Goal: Task Accomplishment & Management: Complete application form

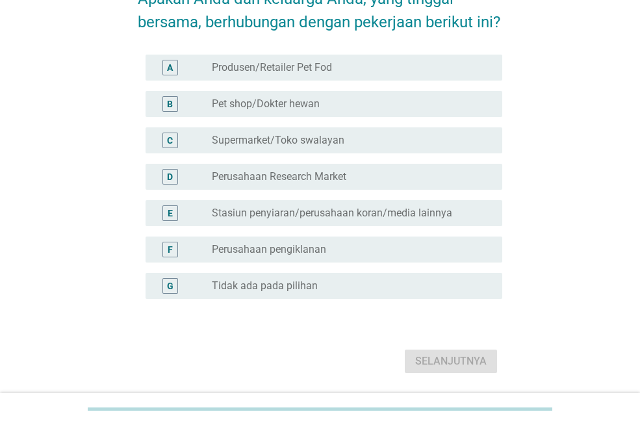
scroll to position [88, 0]
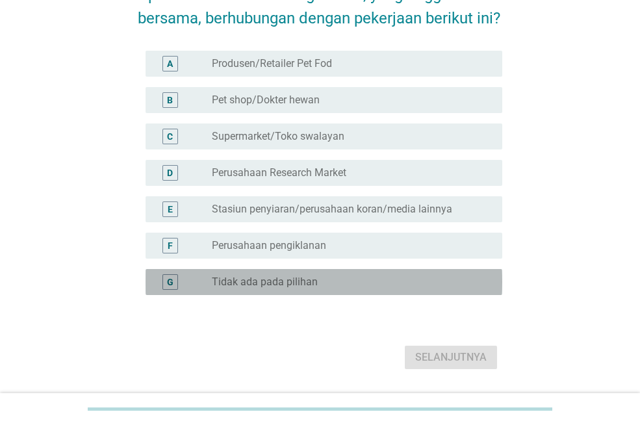
click at [270, 289] on label "Tidak ada pada pilihan" at bounding box center [265, 282] width 106 height 13
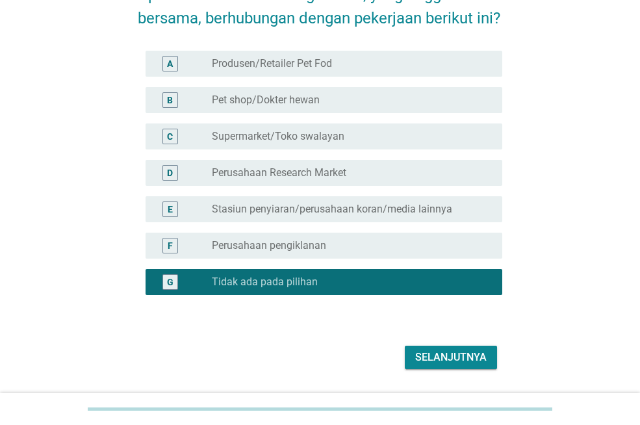
click at [445, 365] on div "Selanjutnya" at bounding box center [451, 358] width 72 height 16
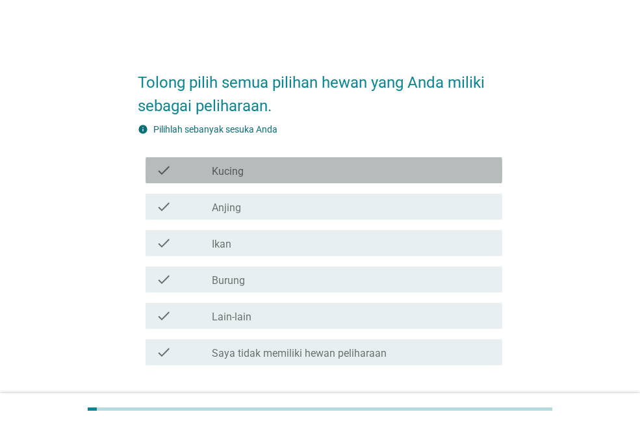
click at [343, 171] on div "check_box_outline_blank Kucing" at bounding box center [352, 171] width 280 height 16
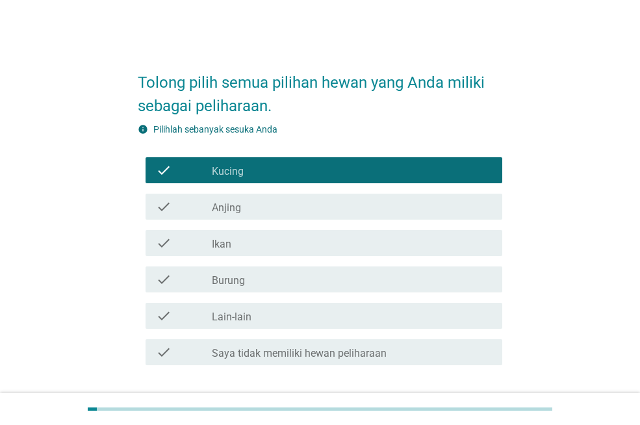
scroll to position [92, 0]
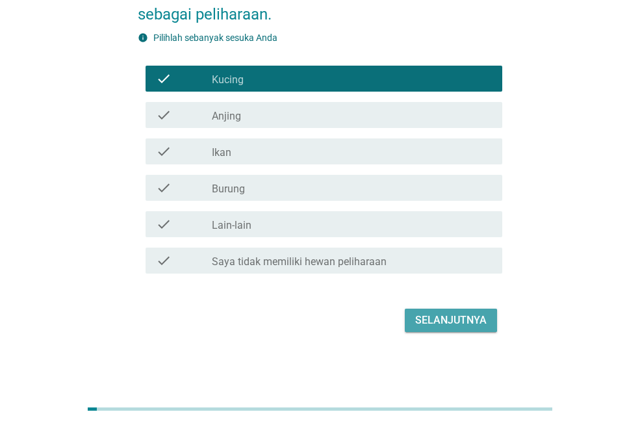
click at [430, 331] on button "Selanjutnya" at bounding box center [451, 320] width 92 height 23
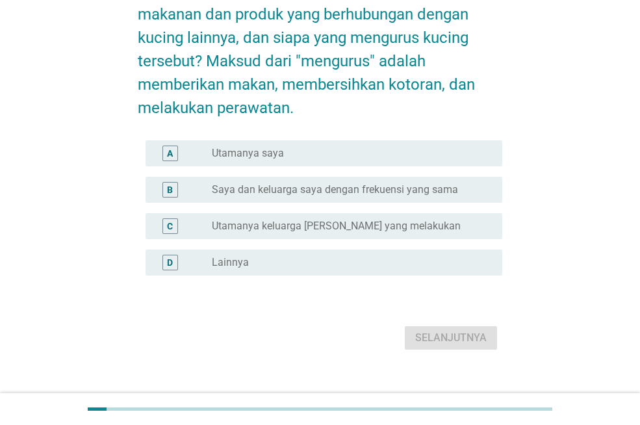
scroll to position [0, 0]
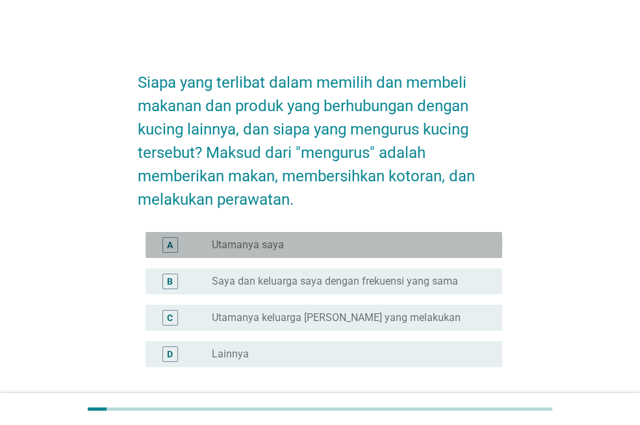
click at [347, 254] on div "A radio_button_unchecked Utamanya saya" at bounding box center [324, 245] width 357 height 26
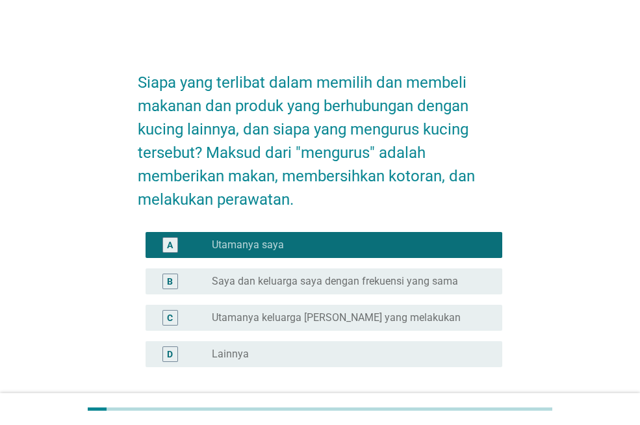
scroll to position [109, 0]
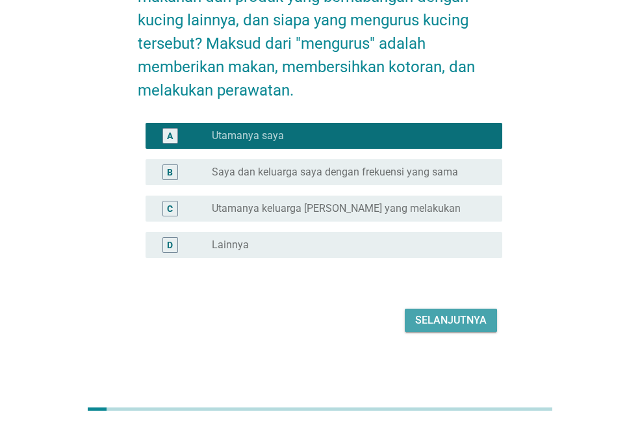
click at [430, 313] on div "Selanjutnya" at bounding box center [451, 321] width 72 height 16
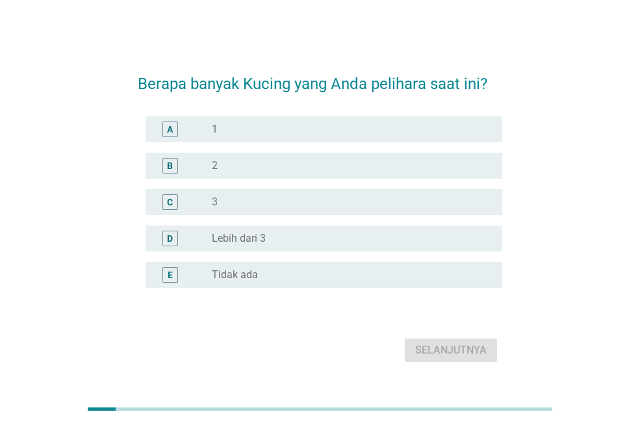
click at [355, 199] on div "radio_button_unchecked 3" at bounding box center [347, 202] width 270 height 13
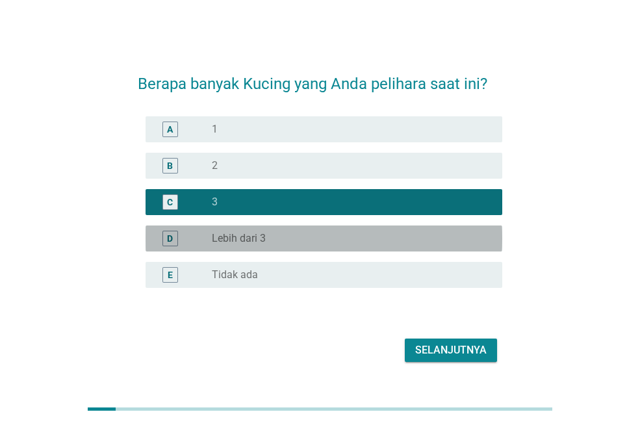
click at [330, 243] on div "radio_button_unchecked Lebih dari 3" at bounding box center [347, 238] width 270 height 13
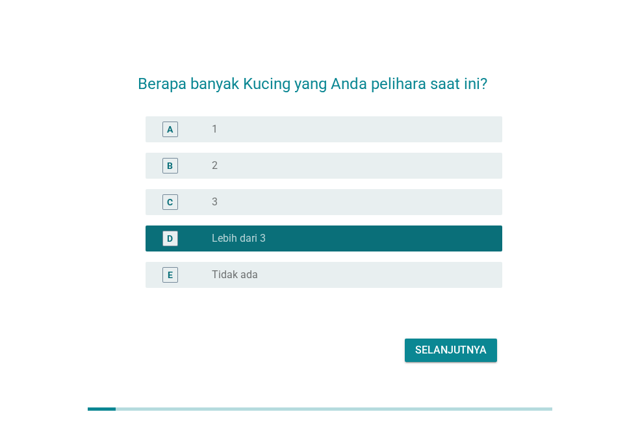
click at [432, 352] on div "Selanjutnya" at bounding box center [451, 351] width 72 height 16
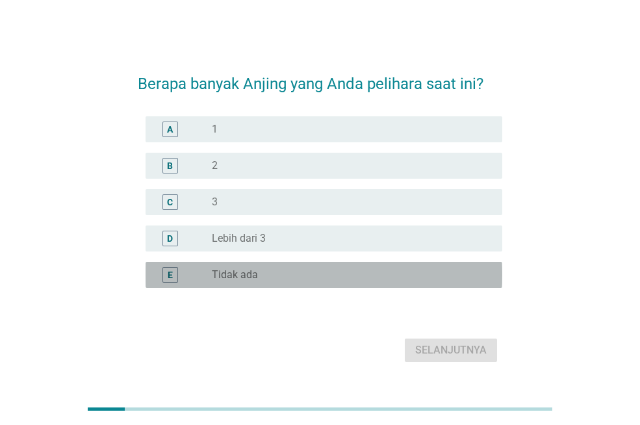
click at [284, 276] on div "radio_button_unchecked Tidak ada" at bounding box center [347, 274] width 270 height 13
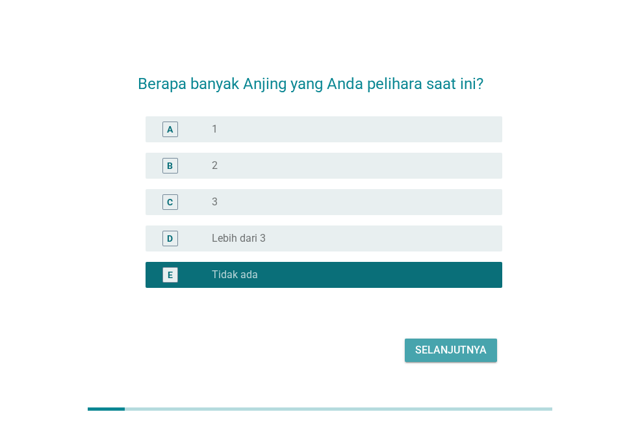
click at [417, 361] on button "Selanjutnya" at bounding box center [451, 350] width 92 height 23
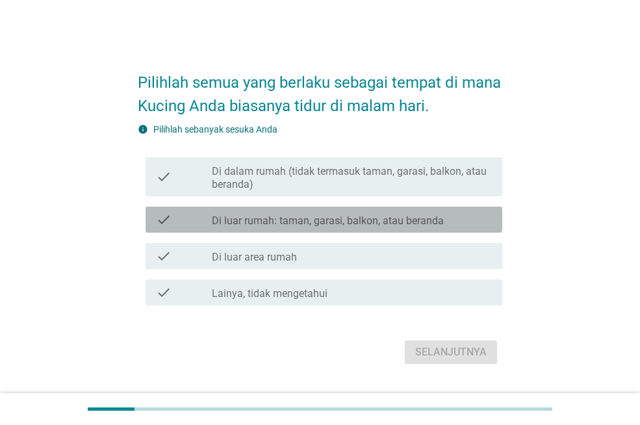
click at [420, 230] on div "check check_box_outline_blank Di luar rumah: taman, garasi, balkon, atau beranda" at bounding box center [324, 220] width 357 height 26
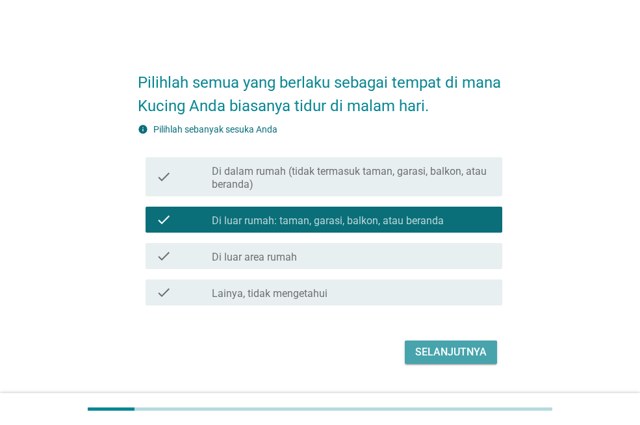
click at [445, 351] on div "Selanjutnya" at bounding box center [451, 353] width 72 height 16
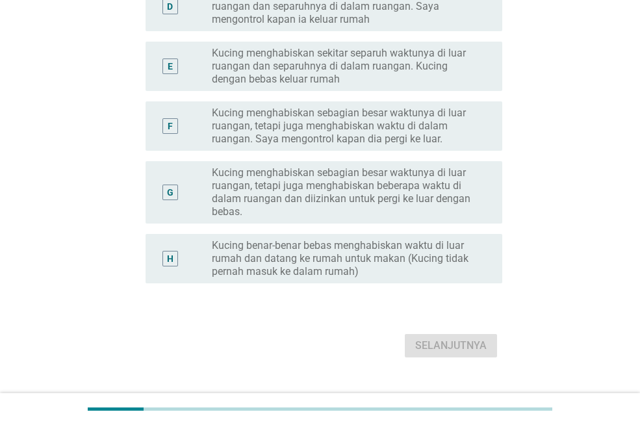
scroll to position [446, 0]
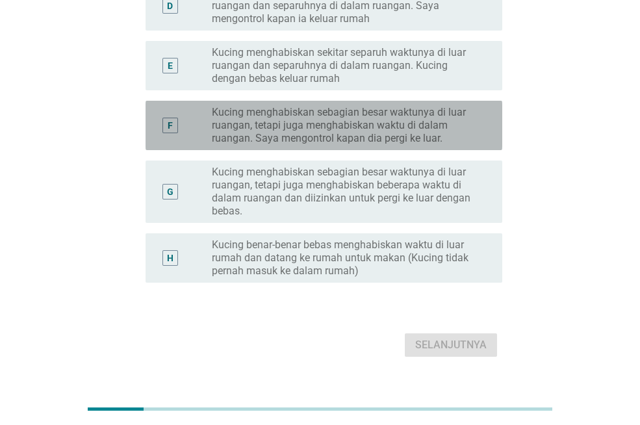
click at [382, 134] on label "Kucing menghabiskan sebagian besar waktunya di luar ruangan, tetapi juga mengha…" at bounding box center [347, 125] width 270 height 39
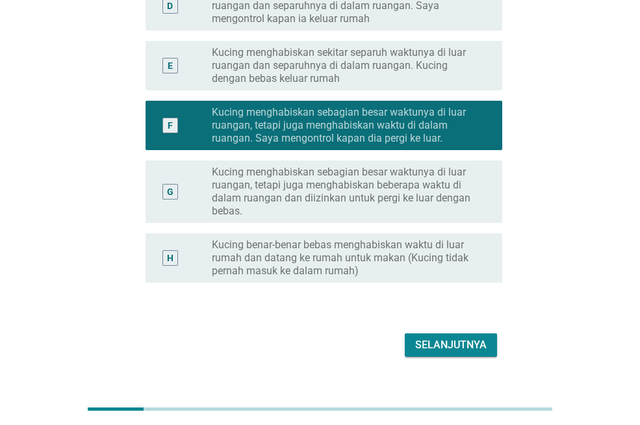
click at [382, 157] on div "G radio_button_unchecked Kucing menghabiskan sebagian besar waktunya di luar ru…" at bounding box center [320, 191] width 365 height 73
click at [373, 211] on label "Kucing menghabiskan sebagian besar waktunya di luar ruangan, tetapi juga mengha…" at bounding box center [347, 192] width 270 height 52
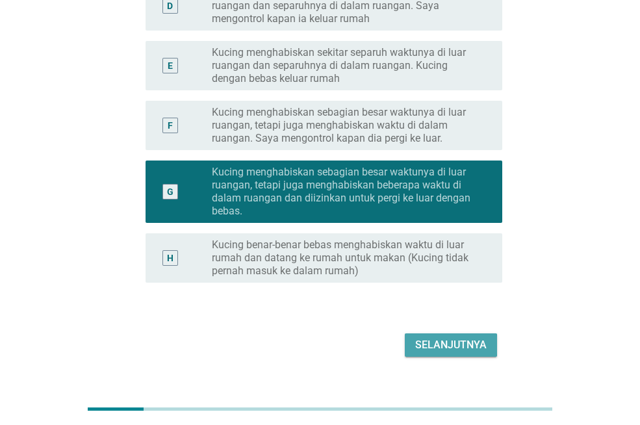
click at [427, 338] on div "Selanjutnya" at bounding box center [451, 345] width 72 height 16
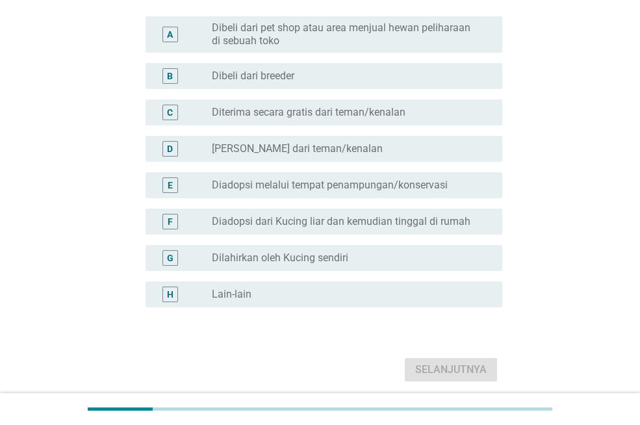
scroll to position [153, 0]
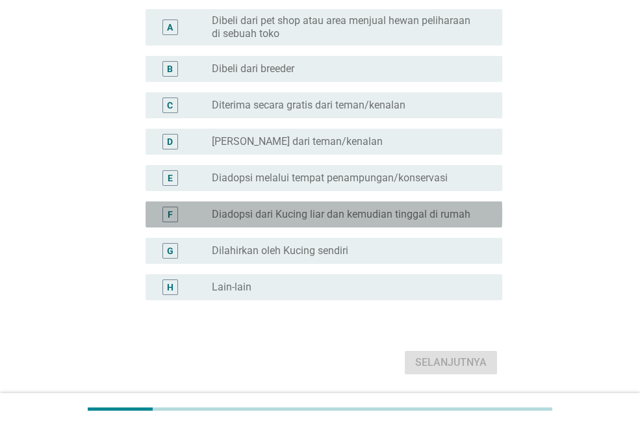
click at [351, 209] on label "Diadopsi dari Kucing liar dan kemudian tinggal di rumah" at bounding box center [341, 214] width 259 height 13
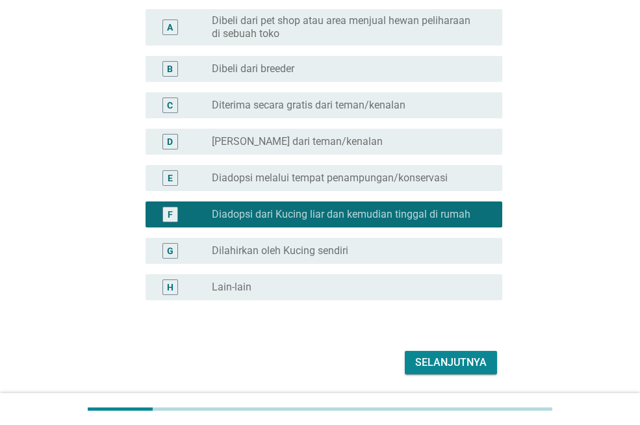
drag, startPoint x: 432, startPoint y: 380, endPoint x: 438, endPoint y: 362, distance: 18.5
click at [438, 362] on div "Bagaimana cara Anda mendapatkan Kucing Anda? Jika Anda memelihara lebih dari sa…" at bounding box center [319, 142] width 385 height 494
click at [438, 362] on div "Selanjutnya" at bounding box center [451, 363] width 72 height 16
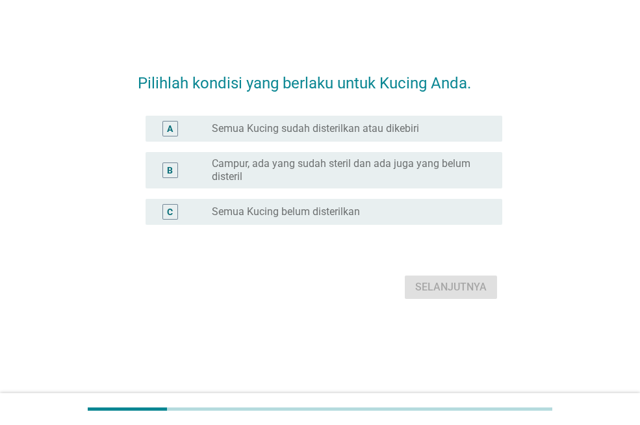
scroll to position [0, 0]
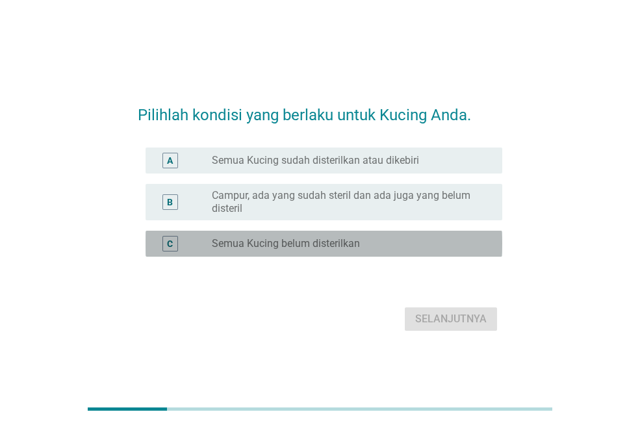
click at [356, 248] on label "Semua Kucing belum disterilkan" at bounding box center [286, 243] width 148 height 13
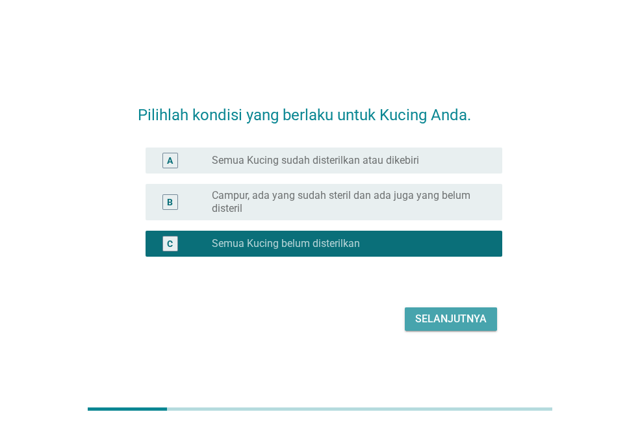
click at [441, 324] on div "Selanjutnya" at bounding box center [451, 319] width 72 height 16
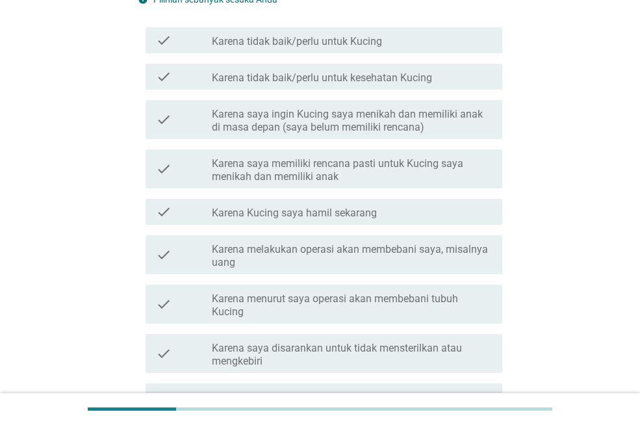
scroll to position [200, 0]
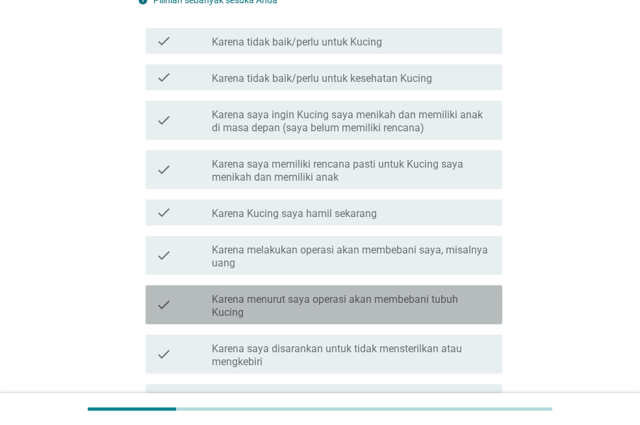
click at [390, 293] on label "Karena menurut saya operasi akan membebani tubuh Kucing" at bounding box center [352, 306] width 280 height 26
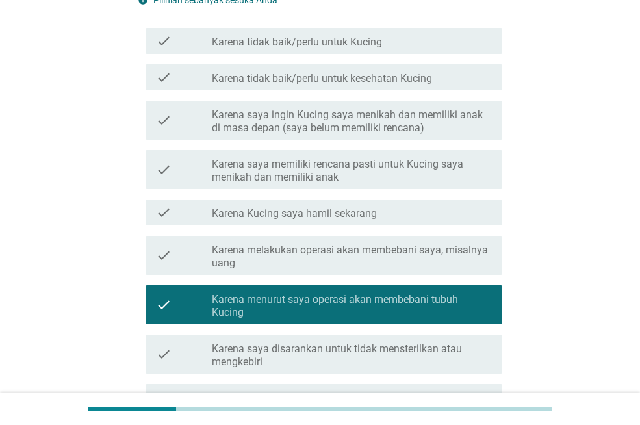
scroll to position [385, 0]
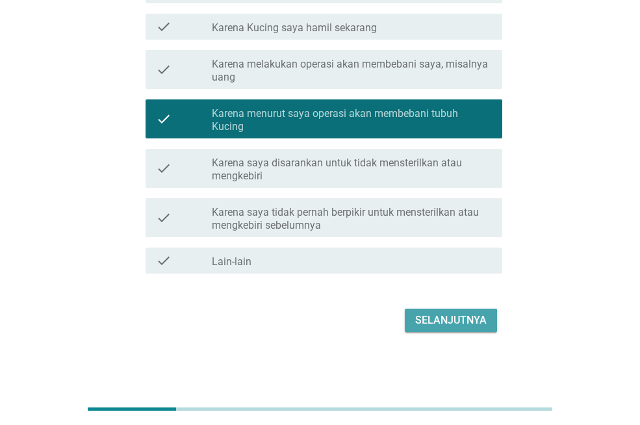
click at [456, 322] on div "Selanjutnya" at bounding box center [451, 321] width 72 height 16
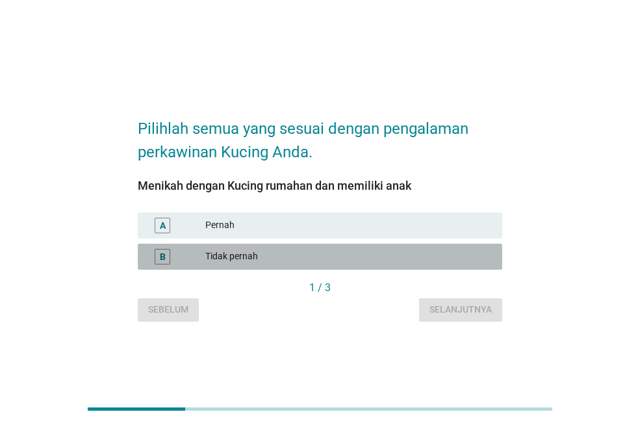
click at [364, 257] on div "Tidak pernah" at bounding box center [348, 257] width 287 height 16
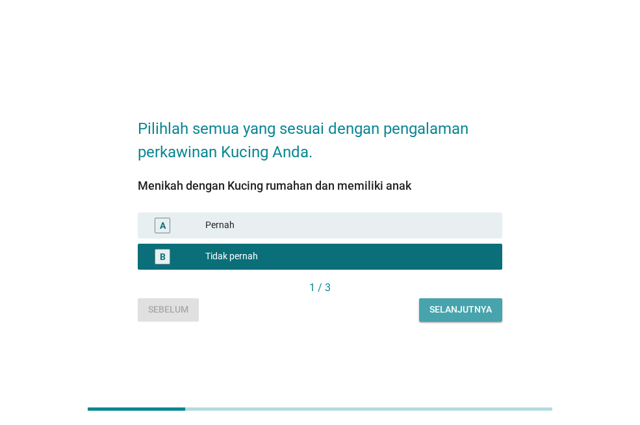
click at [427, 307] on button "Selanjutnya" at bounding box center [460, 309] width 83 height 23
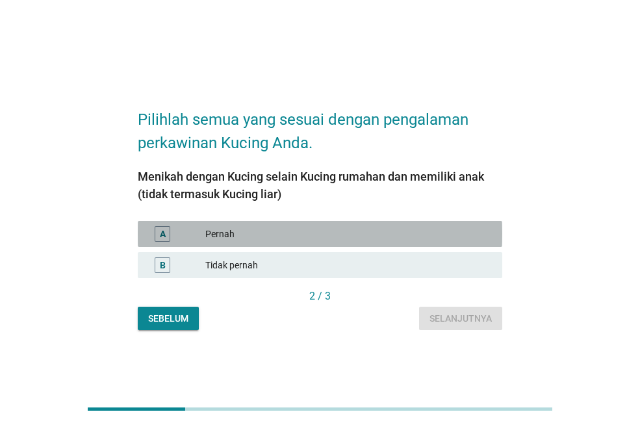
click at [341, 241] on div "Pernah" at bounding box center [348, 234] width 287 height 16
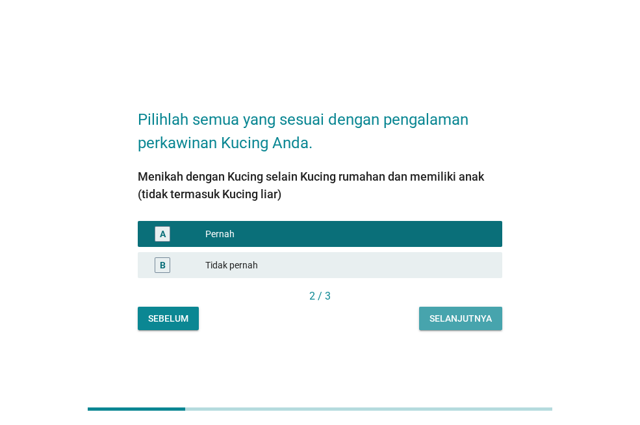
click at [456, 307] on button "Selanjutnya" at bounding box center [460, 318] width 83 height 23
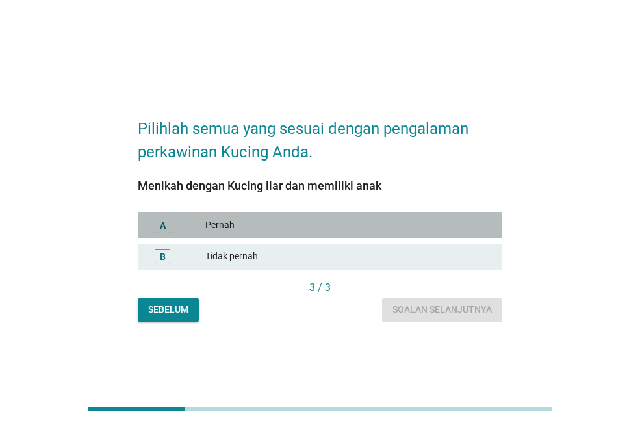
click at [373, 228] on div "Pernah" at bounding box center [348, 226] width 287 height 16
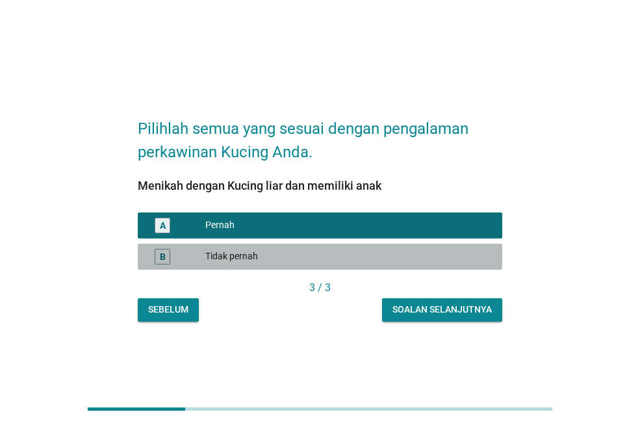
click at [431, 263] on div "Tidak pernah" at bounding box center [348, 257] width 287 height 16
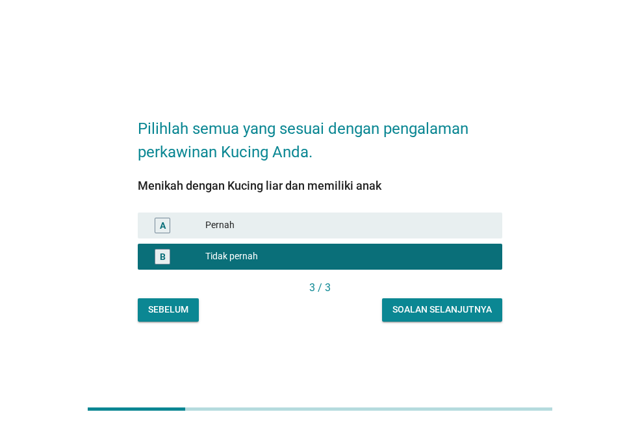
click at [430, 306] on div "Soalan selanjutnya" at bounding box center [442, 310] width 99 height 14
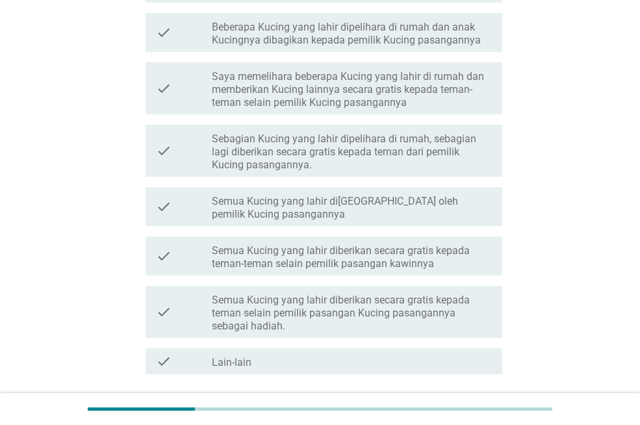
scroll to position [281, 0]
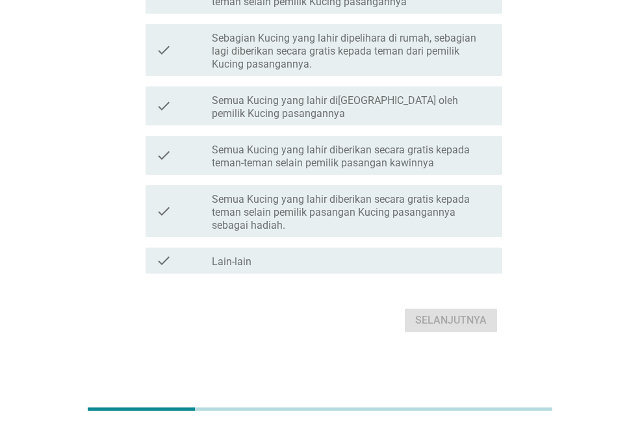
click at [328, 125] on div "check check_box_outline_blank Semua Kucing yang lahir dibawa oleh pemilik Kucin…" at bounding box center [320, 105] width 365 height 49
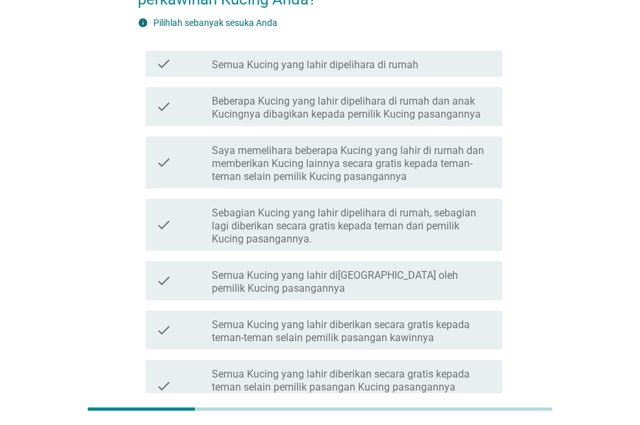
scroll to position [0, 0]
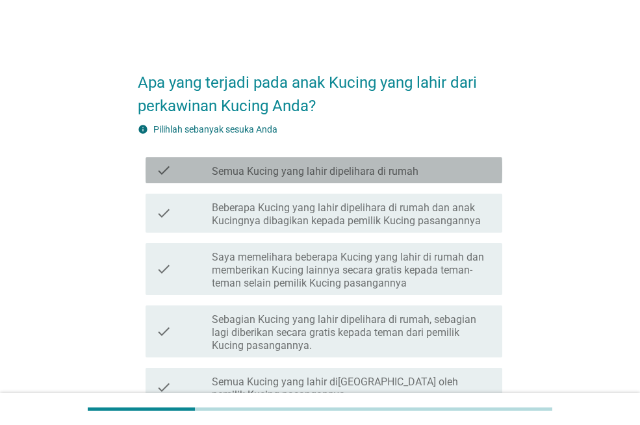
click at [317, 179] on div "check check_box_outline_blank Semua Kucing yang lahir dipelihara di rumah" at bounding box center [324, 170] width 357 height 26
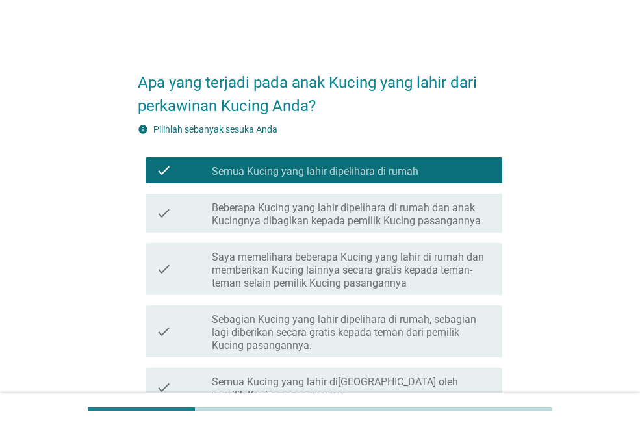
scroll to position [281, 0]
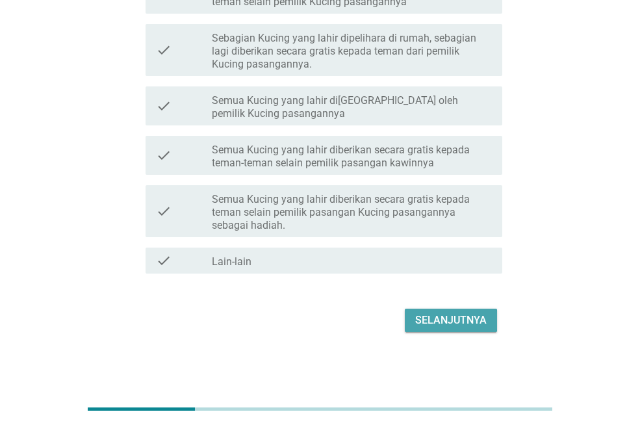
click at [421, 310] on button "Selanjutnya" at bounding box center [451, 320] width 92 height 23
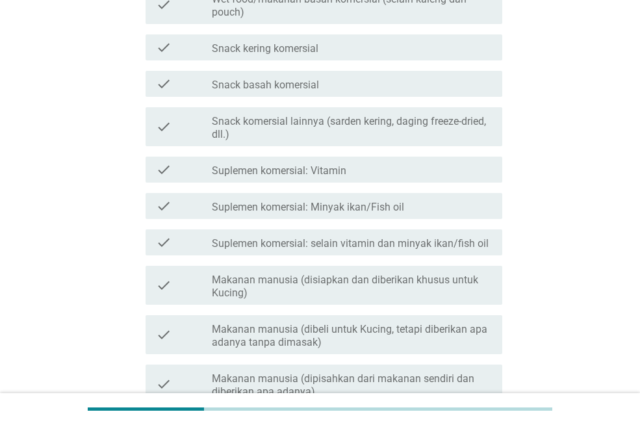
scroll to position [0, 0]
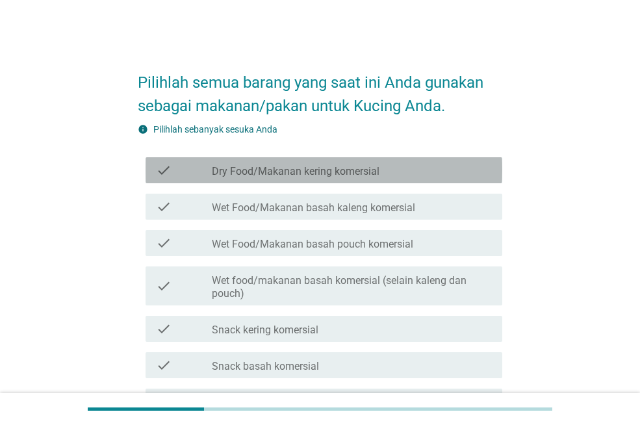
click at [393, 175] on div "check_box_outline_blank Dry Food/Makanan kering komersial" at bounding box center [352, 171] width 280 height 16
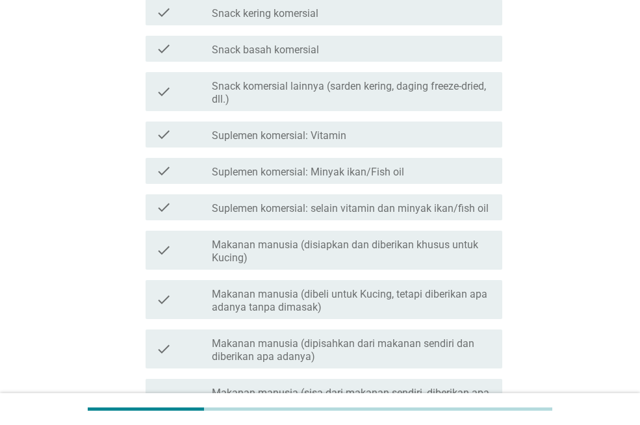
scroll to position [497, 0]
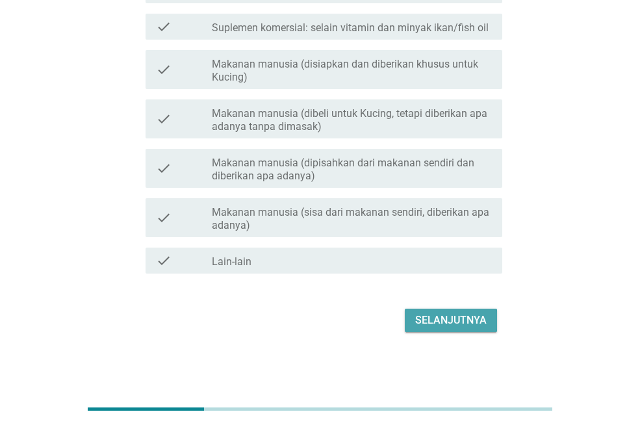
click at [434, 313] on div "Selanjutnya" at bounding box center [451, 321] width 72 height 16
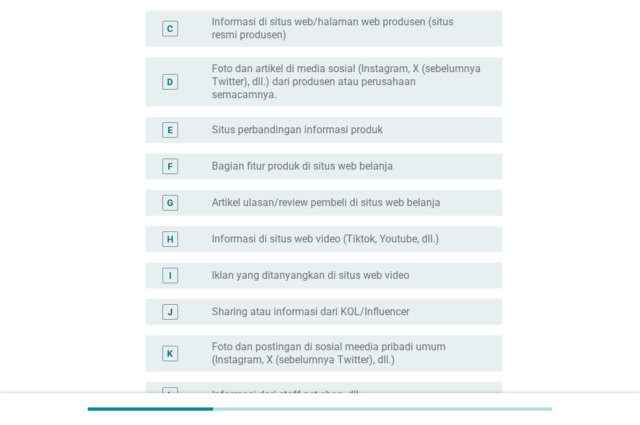
scroll to position [240, 0]
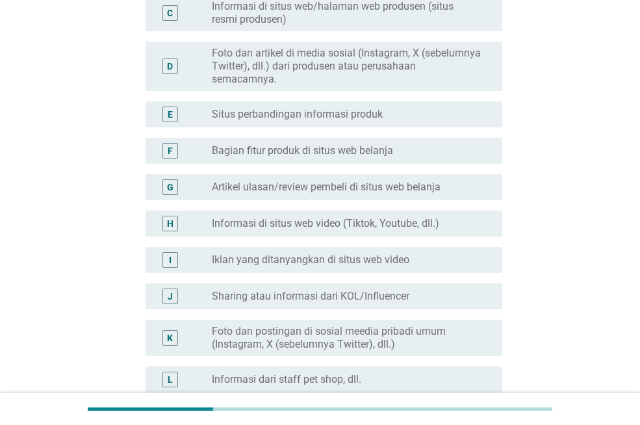
click at [391, 223] on label "Informasi di situs web video (Tiktok, Youtube, dll.)" at bounding box center [326, 223] width 228 height 13
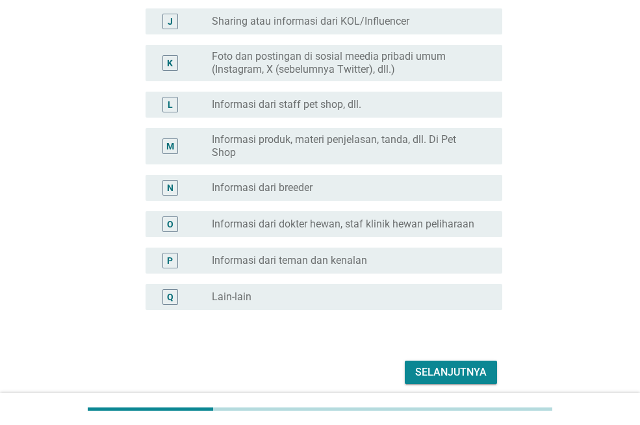
scroll to position [567, 0]
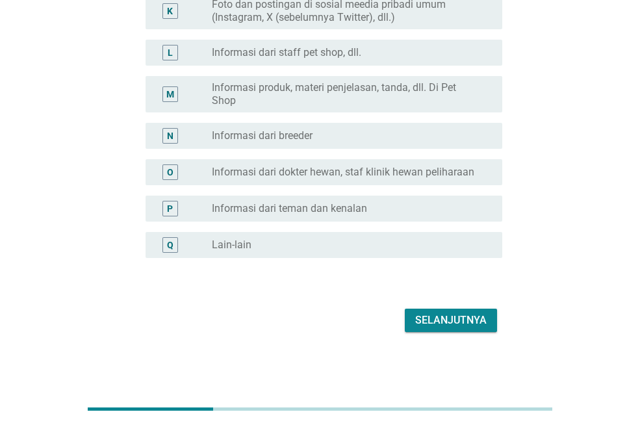
click at [454, 317] on div "Selanjutnya" at bounding box center [451, 321] width 72 height 16
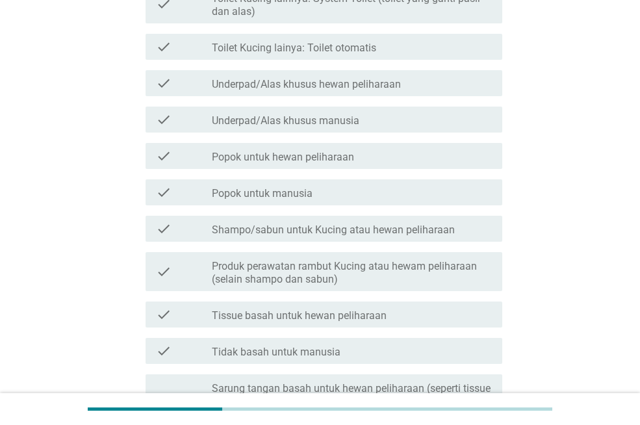
scroll to position [619, 0]
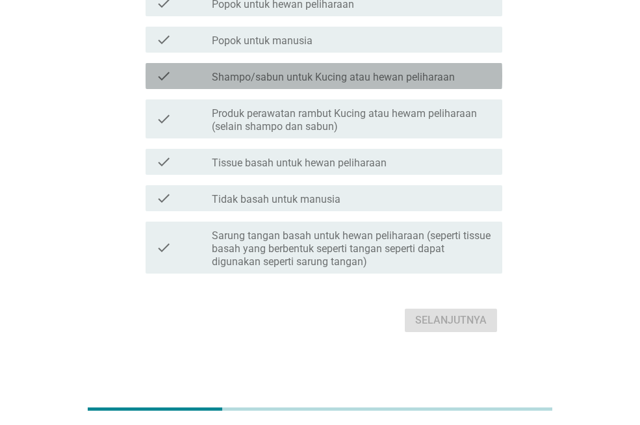
click at [376, 81] on label "Shampo/sabun untuk Kucing atau hewan peliharaan" at bounding box center [333, 77] width 243 height 13
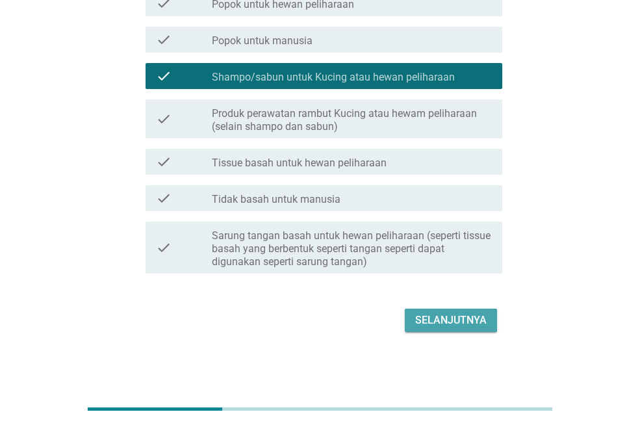
click at [426, 330] on button "Selanjutnya" at bounding box center [451, 320] width 92 height 23
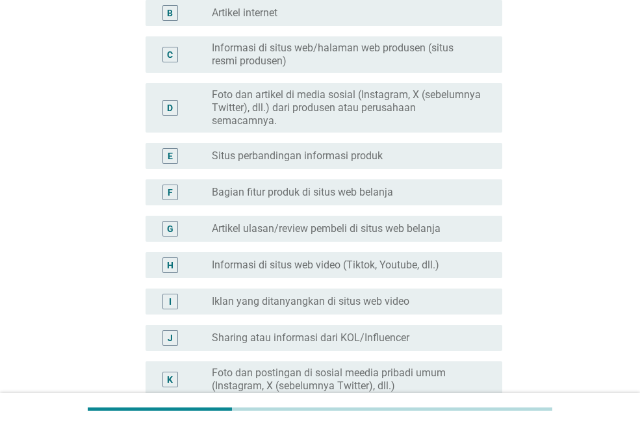
scroll to position [203, 0]
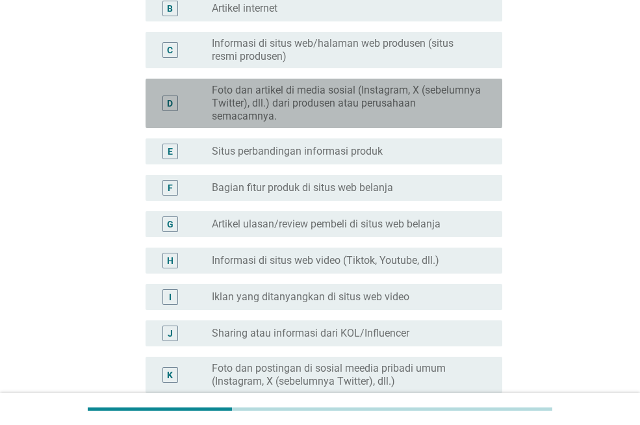
click at [393, 93] on label "Foto dan artikel di media sosial (Instagram, X (sebelumnya Twitter), dll.) dari…" at bounding box center [347, 103] width 270 height 39
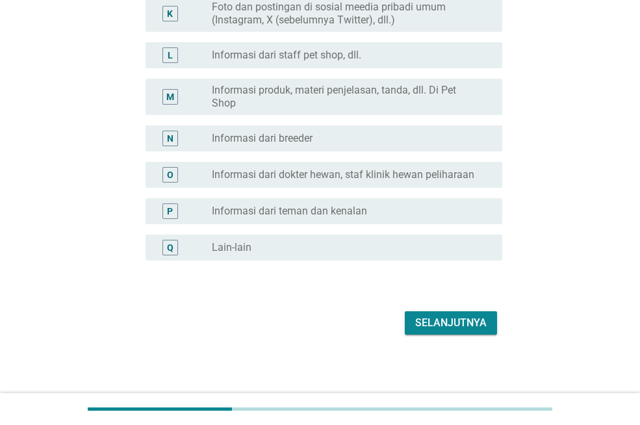
scroll to position [567, 0]
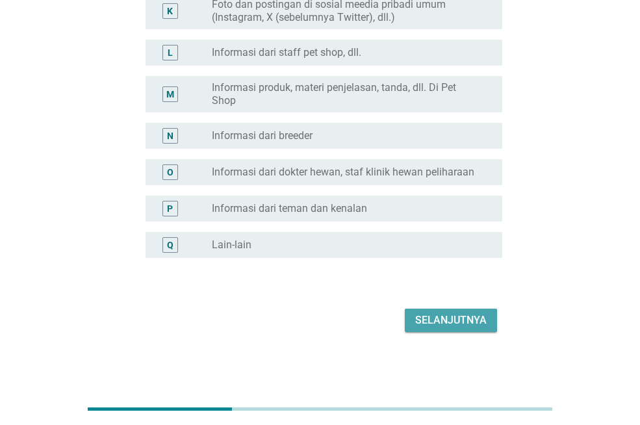
click at [454, 318] on div "Selanjutnya" at bounding box center [451, 321] width 72 height 16
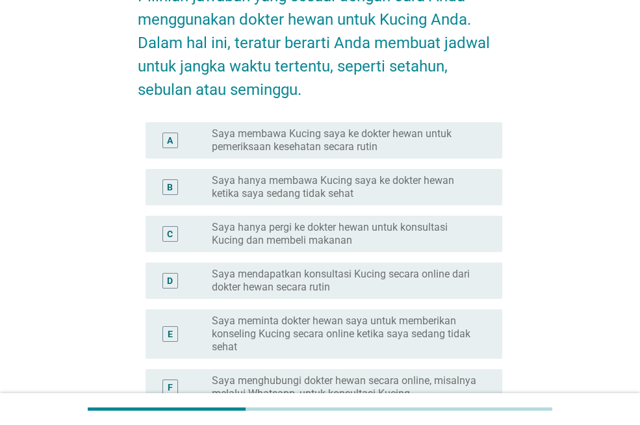
scroll to position [90, 0]
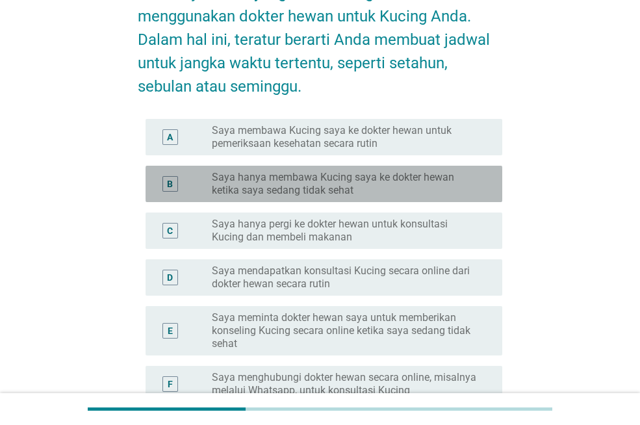
click at [406, 183] on label "Saya hanya membawa Kucing saya ke dokter hewan ketika saya sedang tidak sehat" at bounding box center [347, 184] width 270 height 26
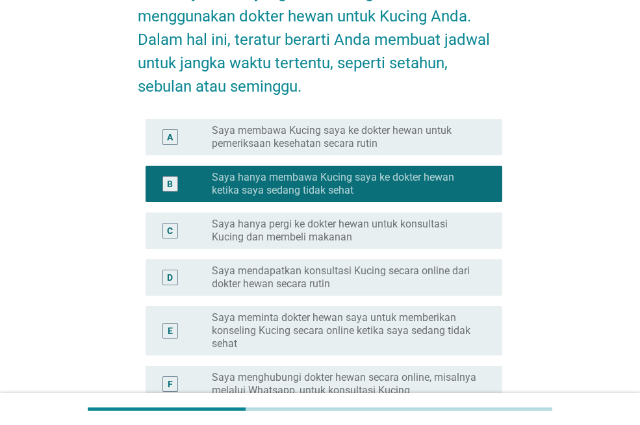
scroll to position [281, 0]
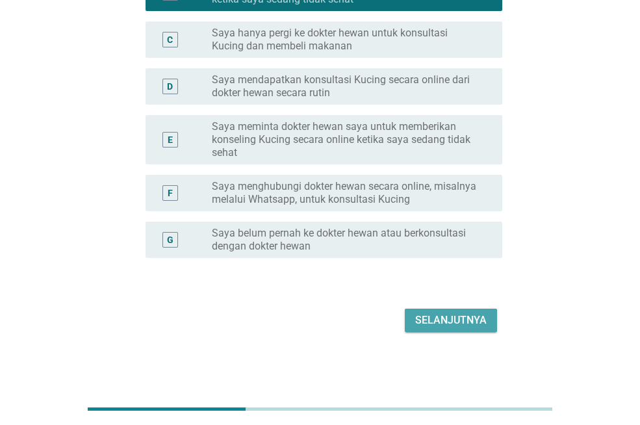
click at [432, 317] on div "Selanjutnya" at bounding box center [451, 321] width 72 height 16
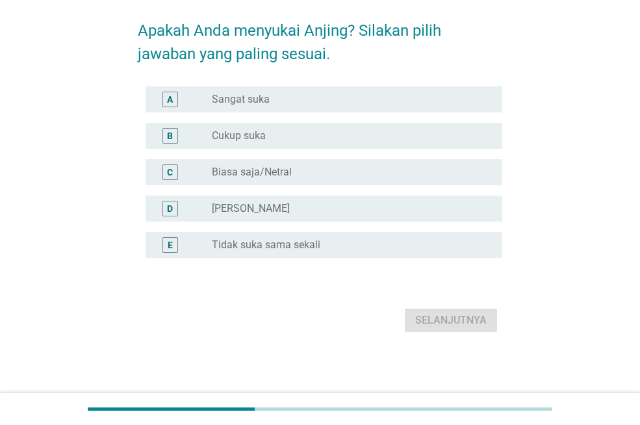
scroll to position [0, 0]
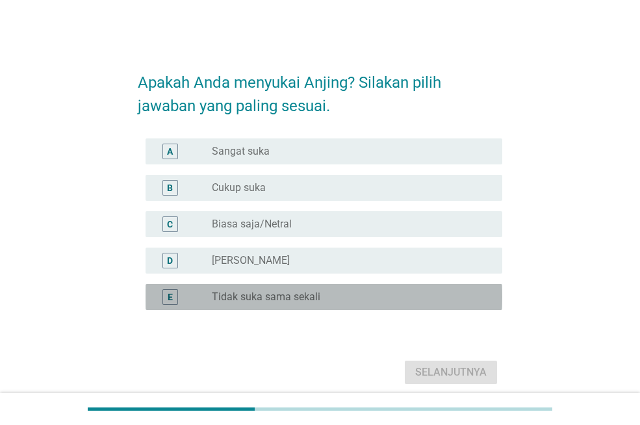
click at [318, 300] on label "Tidak suka sama sekali" at bounding box center [266, 297] width 109 height 13
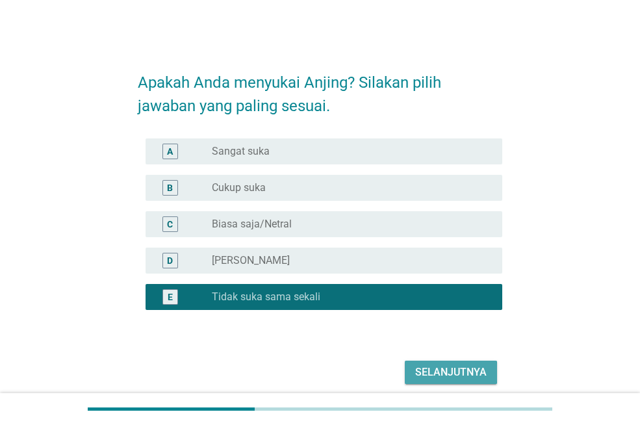
click at [413, 376] on button "Selanjutnya" at bounding box center [451, 372] width 92 height 23
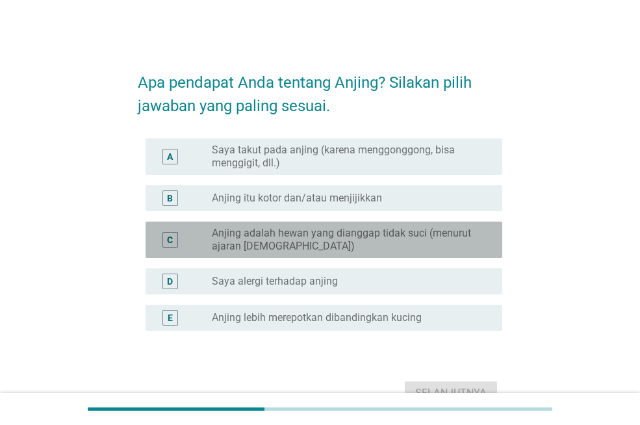
click at [395, 246] on label "Anjing adalah hewan yang dianggap tidak suci (menurut ajaran [DEMOGRAPHIC_DATA])" at bounding box center [347, 240] width 270 height 26
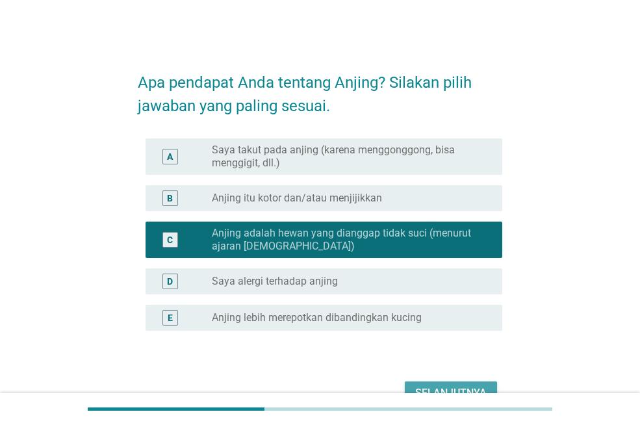
click at [417, 384] on button "Selanjutnya" at bounding box center [451, 393] width 92 height 23
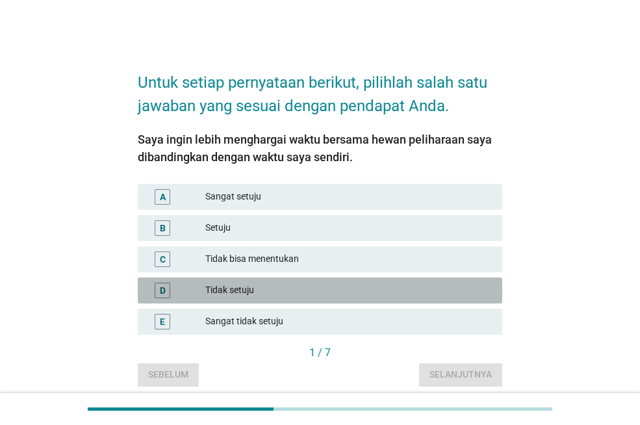
click at [289, 294] on div "Tidak setuju" at bounding box center [348, 291] width 287 height 16
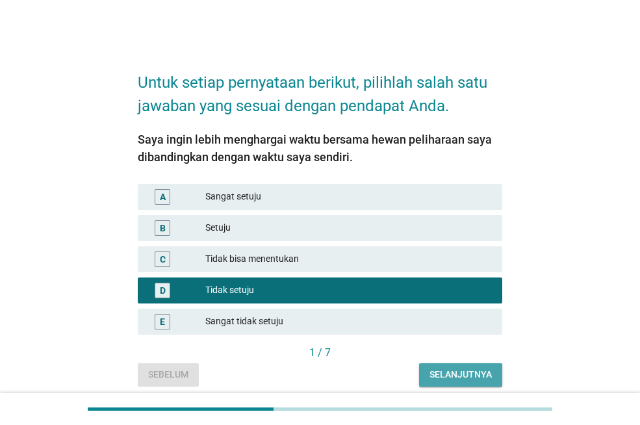
click at [424, 371] on button "Selanjutnya" at bounding box center [460, 374] width 83 height 23
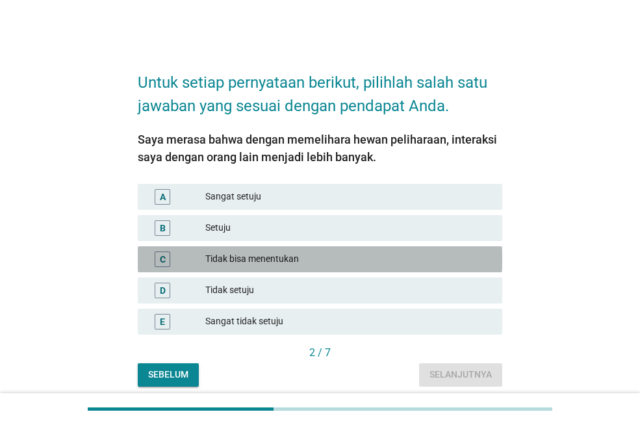
click at [256, 257] on div "Tidak bisa menentukan" at bounding box center [348, 260] width 287 height 16
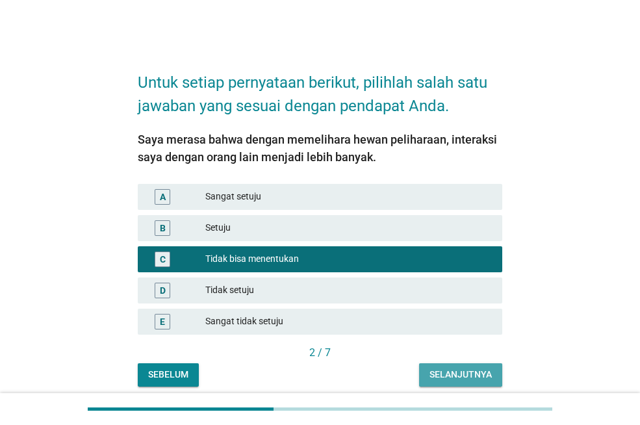
click at [433, 372] on div "Selanjutnya" at bounding box center [461, 375] width 62 height 14
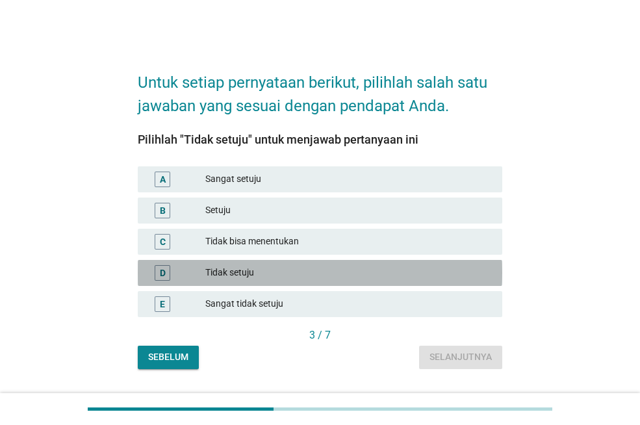
click at [317, 262] on div "D Tidak setuju" at bounding box center [320, 273] width 365 height 26
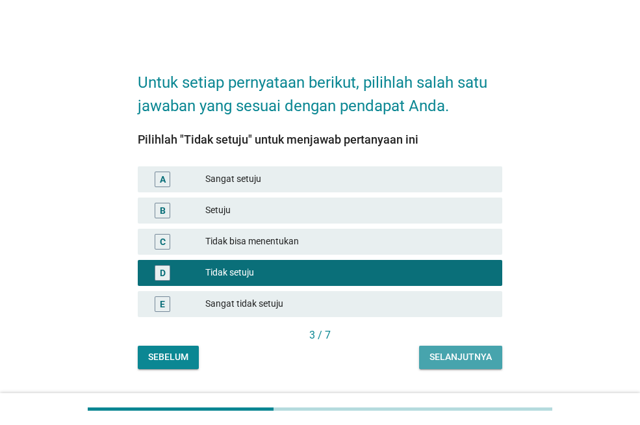
click at [443, 350] on div "Selanjutnya" at bounding box center [461, 357] width 62 height 14
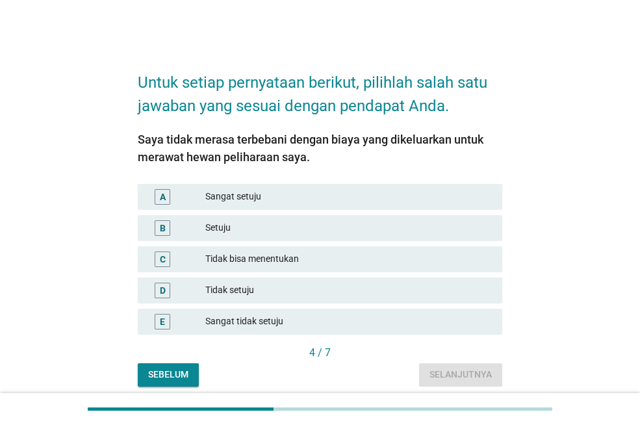
click at [330, 228] on div "Setuju" at bounding box center [348, 228] width 287 height 16
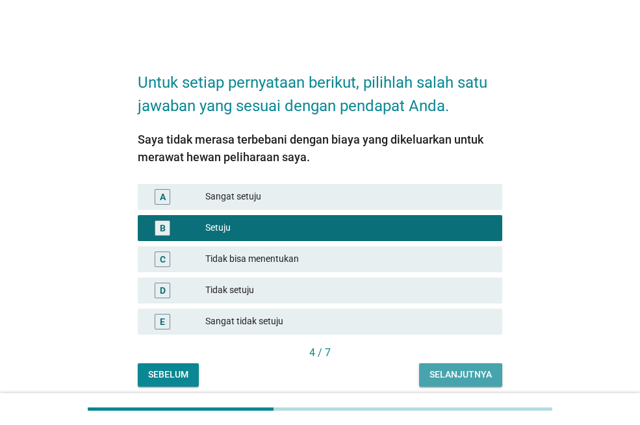
click at [436, 378] on div "Selanjutnya" at bounding box center [461, 375] width 62 height 14
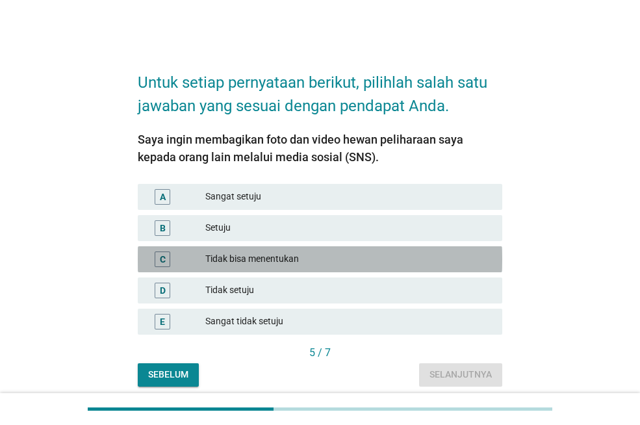
click at [260, 256] on div "Tidak bisa menentukan" at bounding box center [348, 260] width 287 height 16
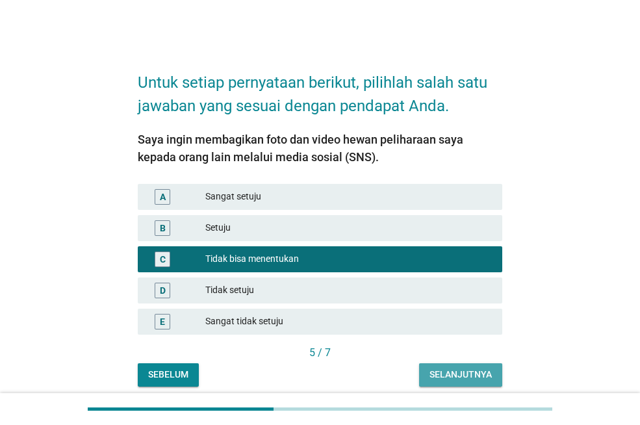
click at [431, 369] on div "Selanjutnya" at bounding box center [461, 375] width 62 height 14
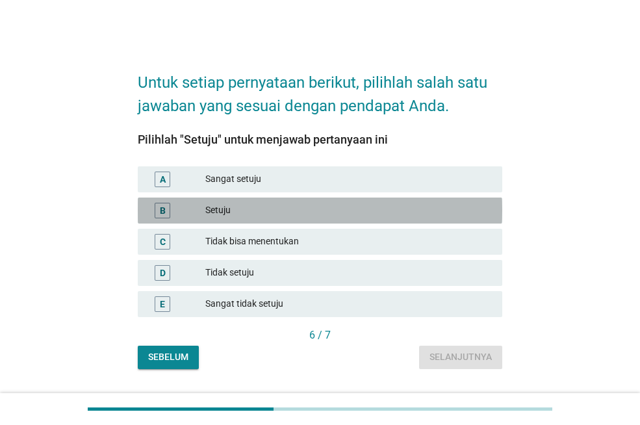
click at [293, 207] on div "Setuju" at bounding box center [348, 211] width 287 height 16
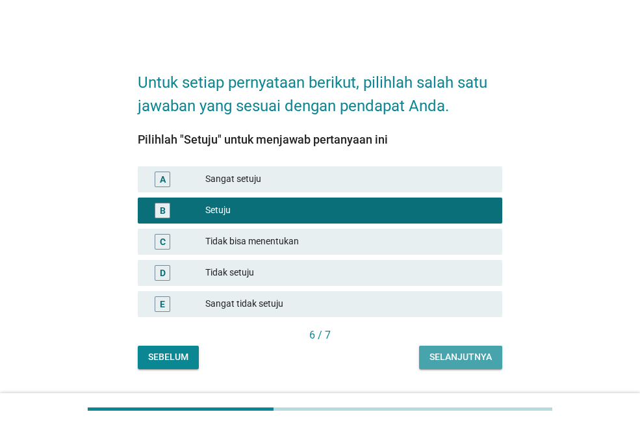
click at [454, 356] on div "Selanjutnya" at bounding box center [461, 357] width 62 height 14
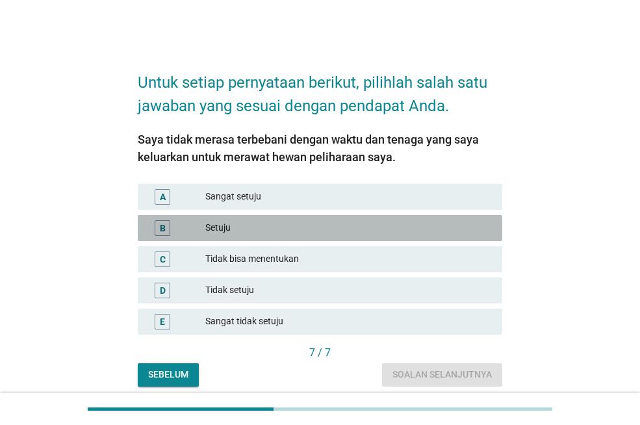
click at [283, 221] on div "Setuju" at bounding box center [348, 228] width 287 height 16
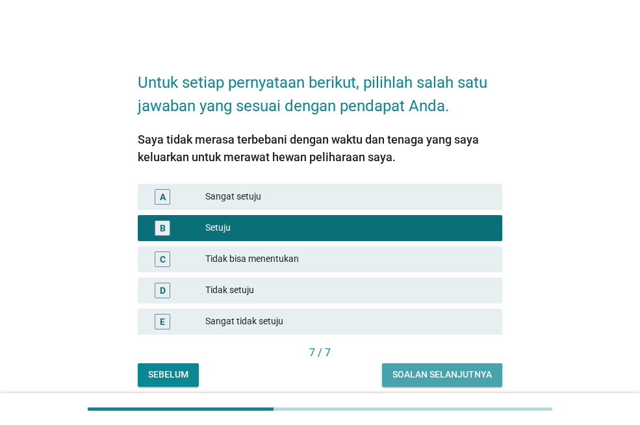
click at [437, 374] on div "Soalan selanjutnya" at bounding box center [442, 375] width 99 height 14
